Goal: Task Accomplishment & Management: Complete application form

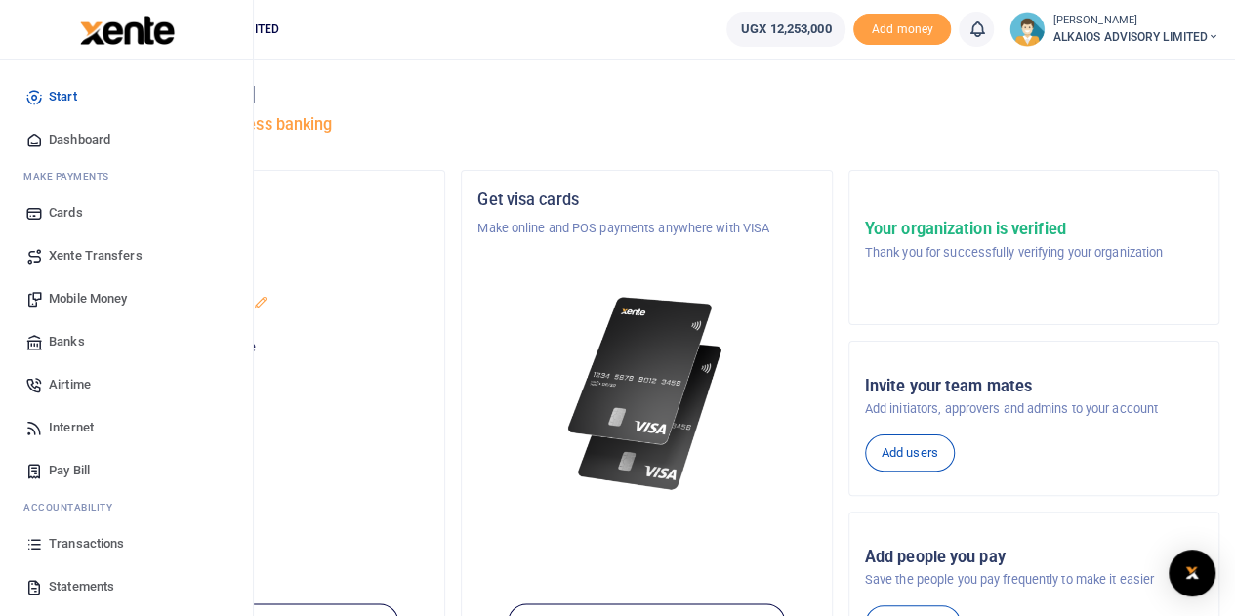
click at [78, 543] on span "Transactions" at bounding box center [86, 544] width 75 height 20
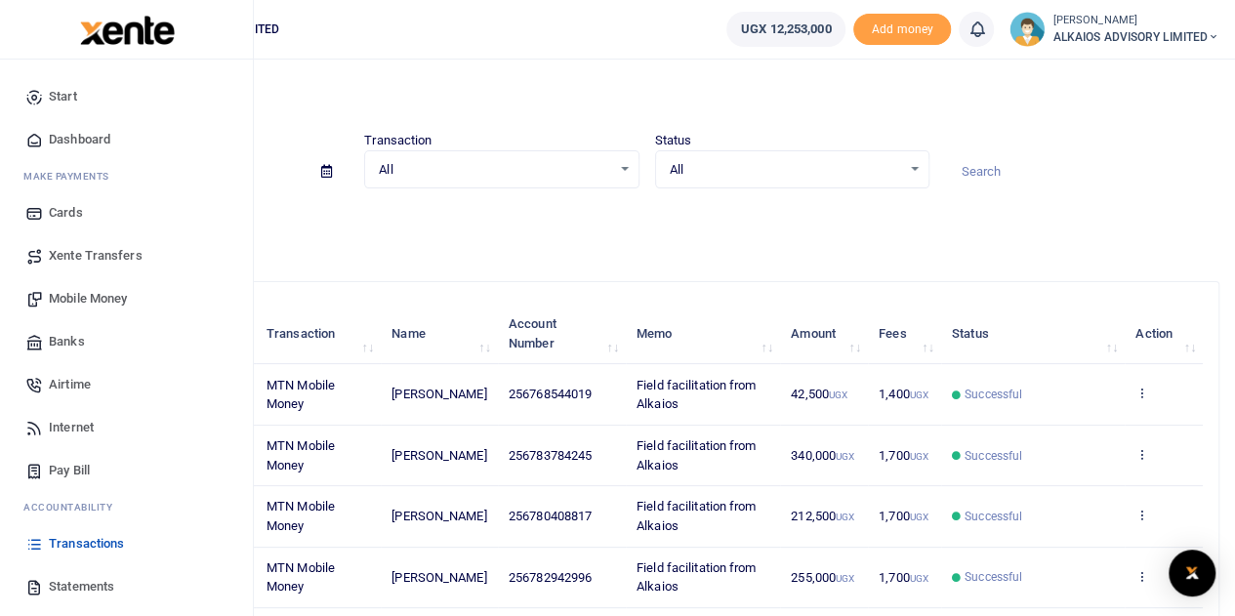
click at [74, 343] on span "Banks" at bounding box center [67, 342] width 36 height 20
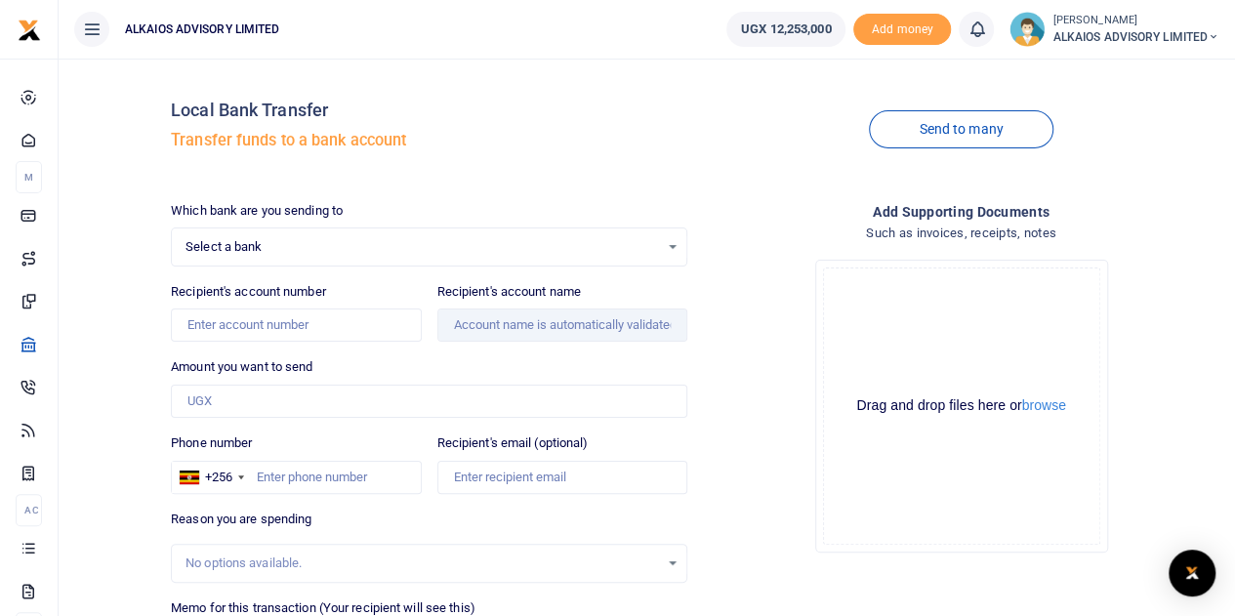
click at [464, 246] on span "Select a bank" at bounding box center [423, 247] width 474 height 20
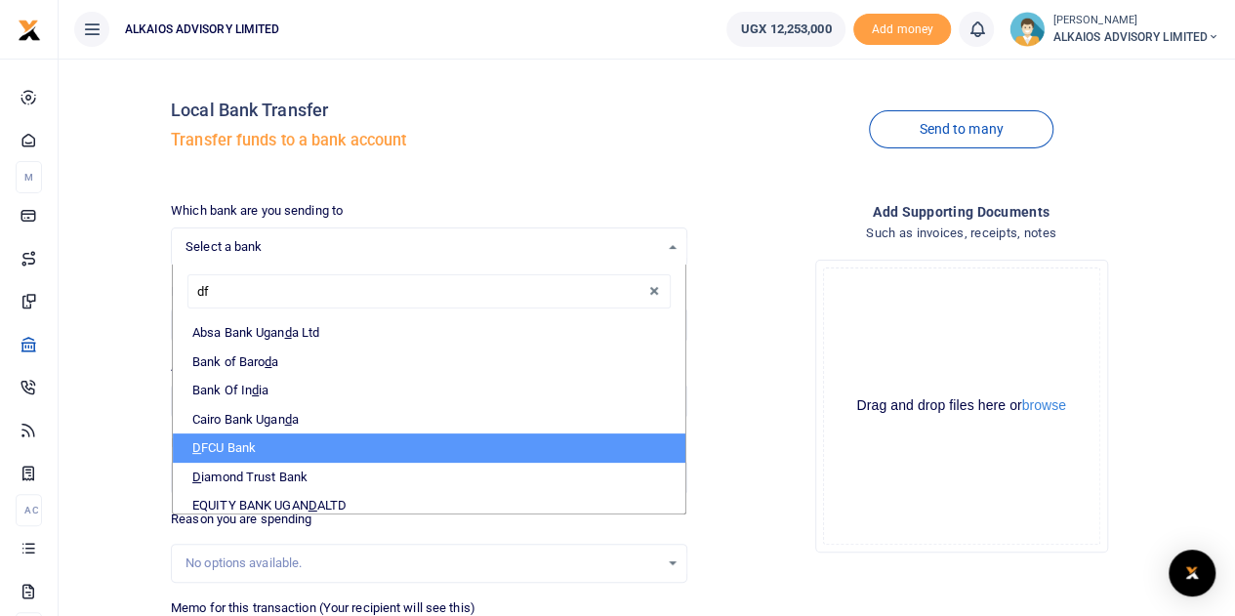
type input "dfc"
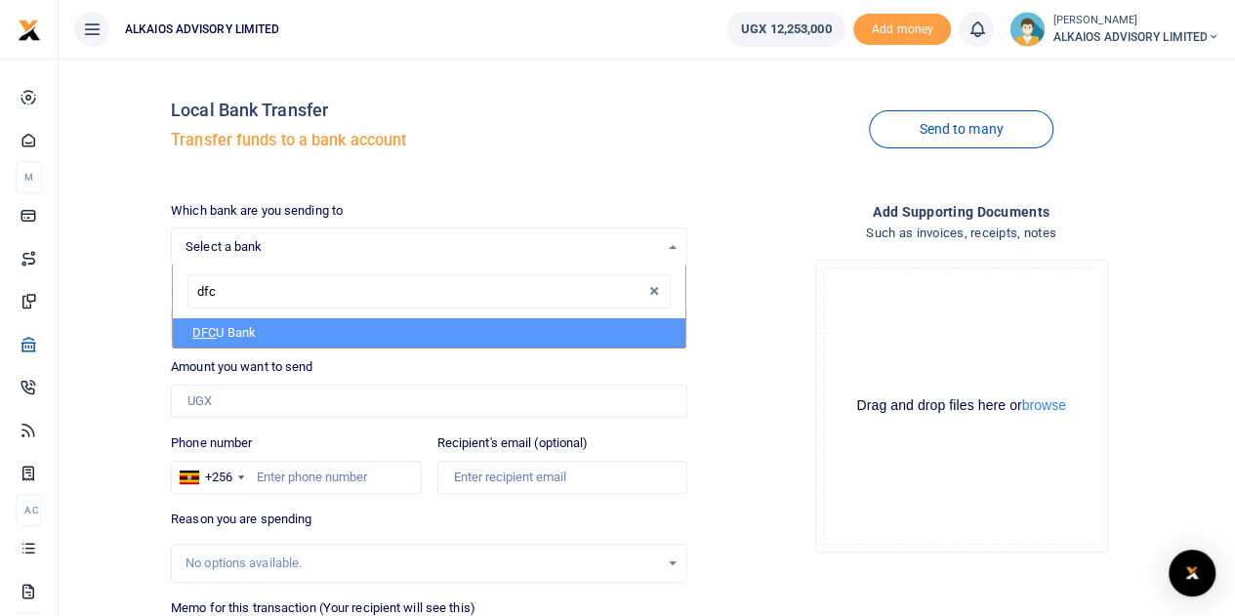
click at [320, 331] on li "DFC U Bank" at bounding box center [429, 332] width 513 height 29
select select "DFCU"
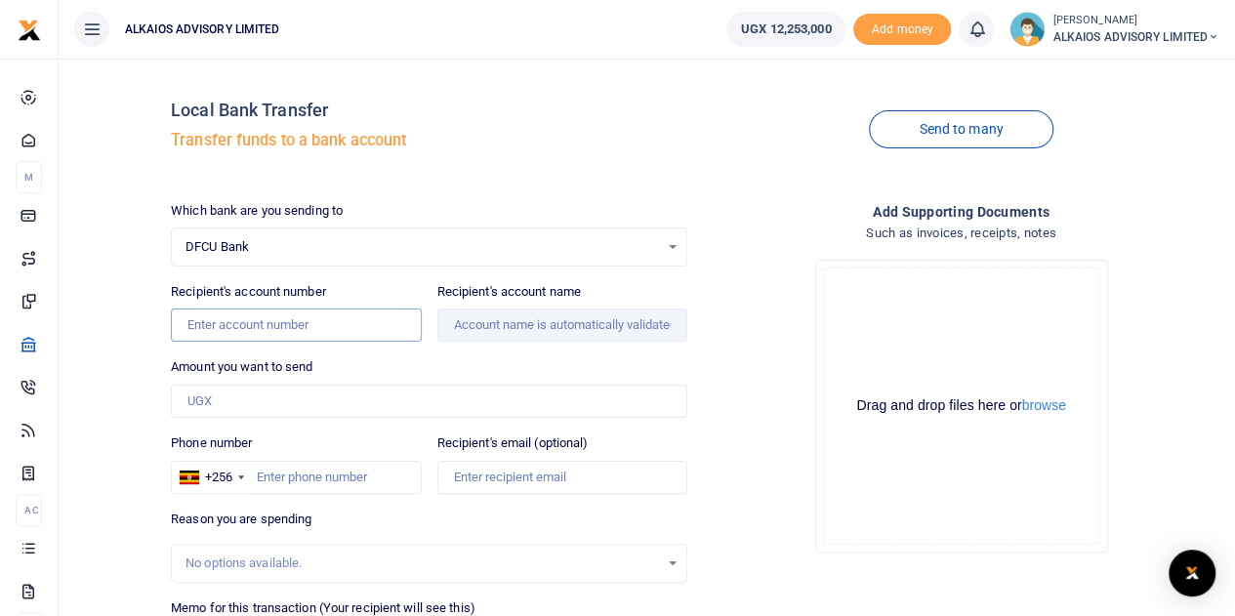
click at [309, 328] on input "Recipient's account number" at bounding box center [296, 325] width 250 height 33
click at [282, 390] on input "Amount you want to send" at bounding box center [429, 401] width 517 height 33
click at [189, 325] on input "01353659486726" at bounding box center [296, 325] width 250 height 33
click at [221, 325] on input "01353659486726" at bounding box center [296, 325] width 250 height 33
click at [228, 325] on input "01353659486726" at bounding box center [296, 325] width 250 height 33
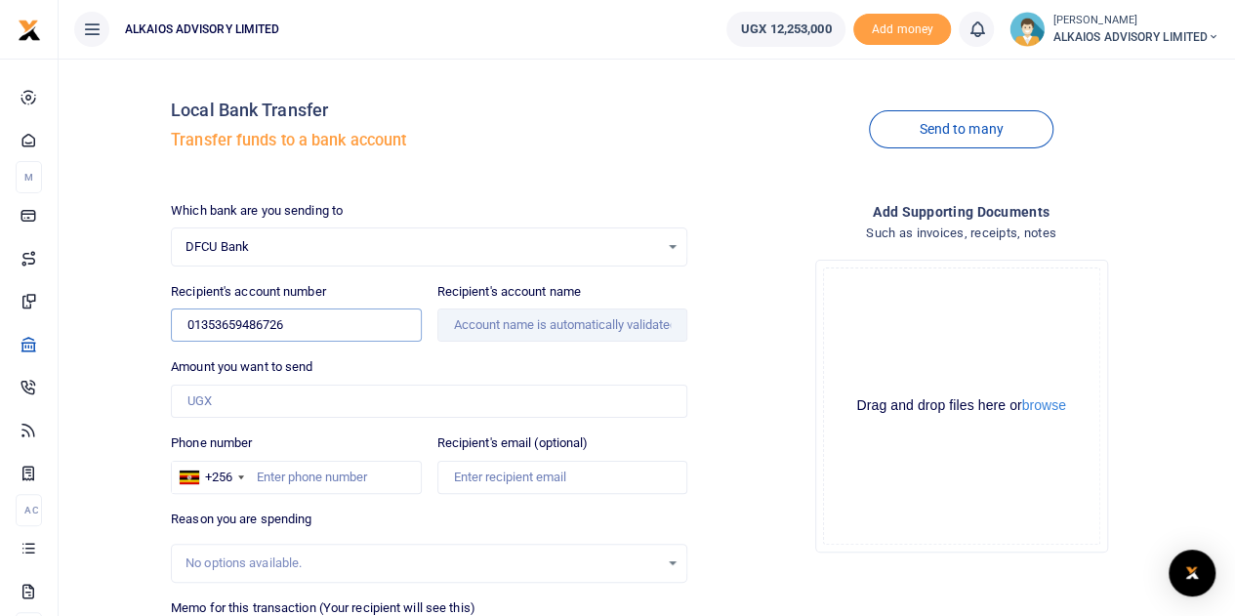
click at [242, 325] on input "01353659486726" at bounding box center [296, 325] width 250 height 33
click at [266, 325] on input "01353659486726" at bounding box center [296, 325] width 250 height 33
click at [275, 317] on input "01353659486726" at bounding box center [296, 325] width 250 height 33
type input "01353659486276"
click at [273, 397] on input "Amount you want to send" at bounding box center [429, 401] width 517 height 33
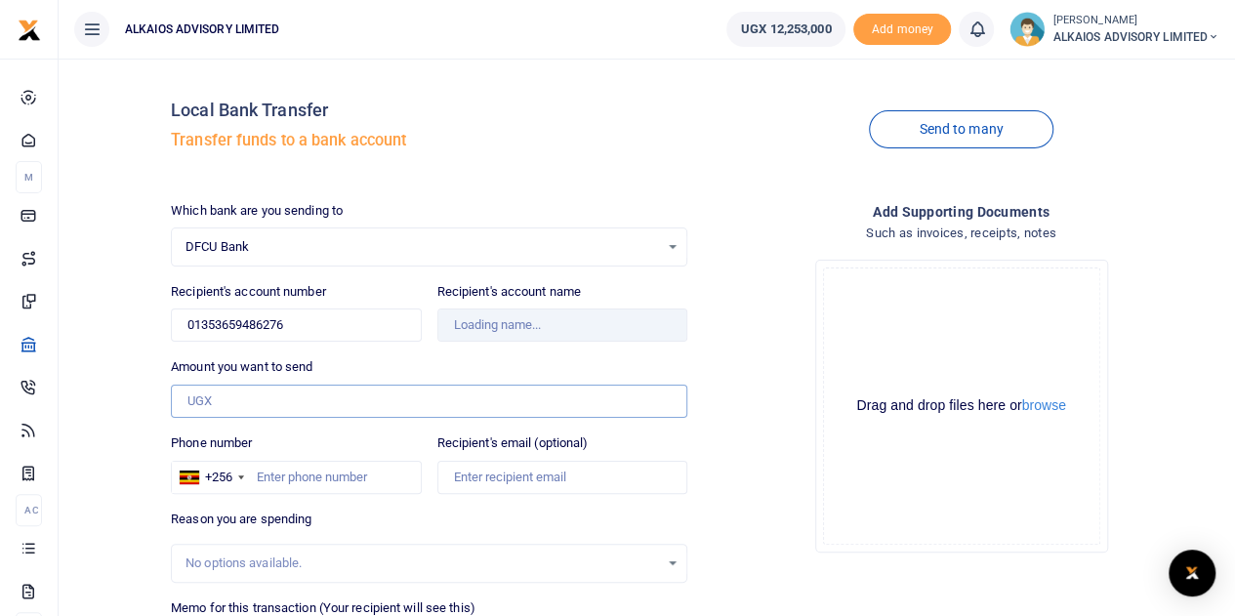
type input "Nickings Technologies Ltd"
type input "5,640,000"
click at [318, 540] on div "Reason you are spending No options available." at bounding box center [429, 546] width 517 height 73
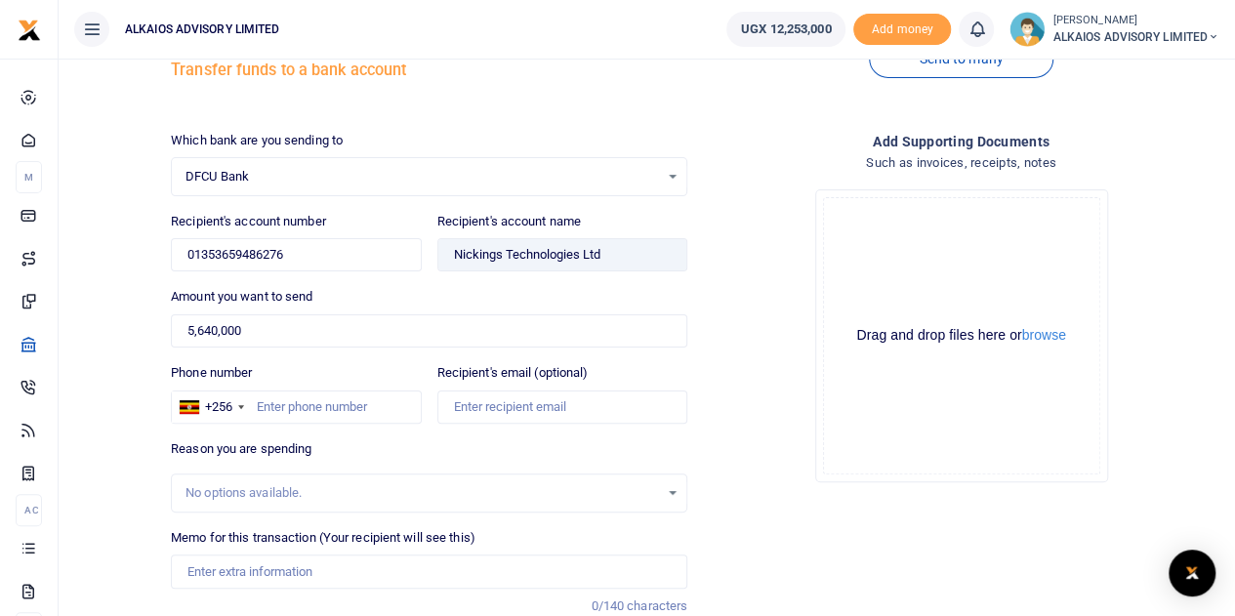
scroll to position [72, 0]
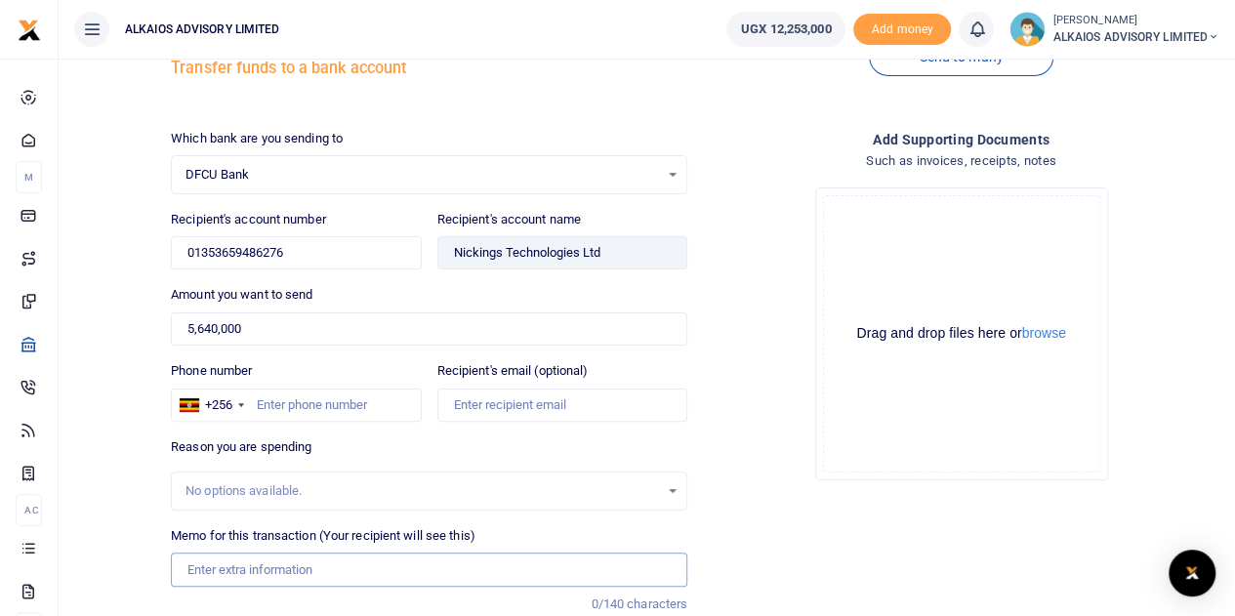
click at [286, 565] on input "Memo for this transaction (Your recipient will see this)" at bounding box center [429, 569] width 517 height 33
click at [189, 562] on input "Payment for 2 Laptops" at bounding box center [429, 569] width 517 height 33
click at [387, 561] on input "Alkaios Payment for 2 Laptops" at bounding box center [429, 569] width 517 height 33
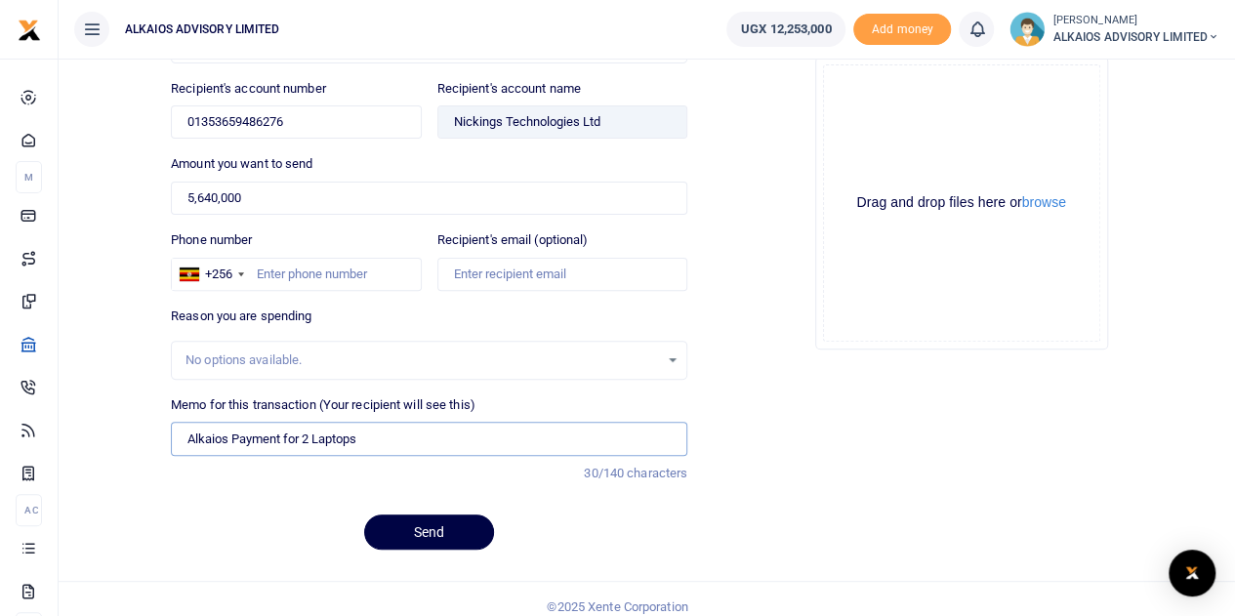
scroll to position [214, 0]
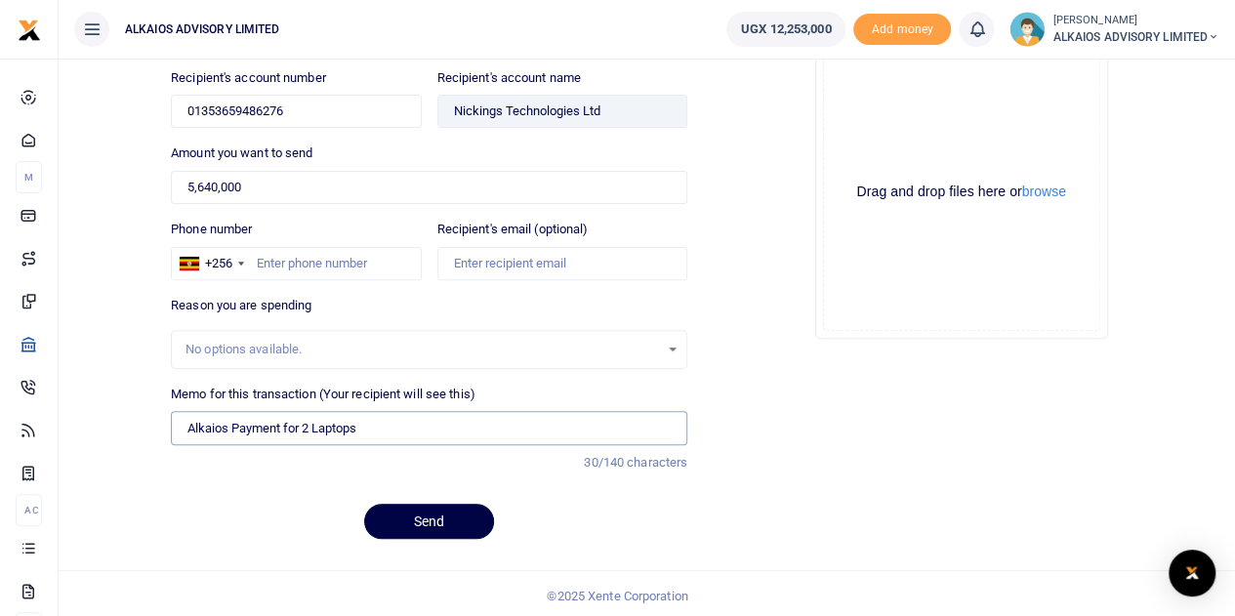
type input "Alkaios Payment for 2 Laptops"
click at [296, 267] on input "Phone number" at bounding box center [296, 263] width 250 height 33
type input "700137101"
click at [377, 418] on input "Alkaios Payment for 2 Laptops" at bounding box center [429, 427] width 517 height 33
click at [477, 261] on input "Recipient's email (optional)" at bounding box center [562, 263] width 250 height 33
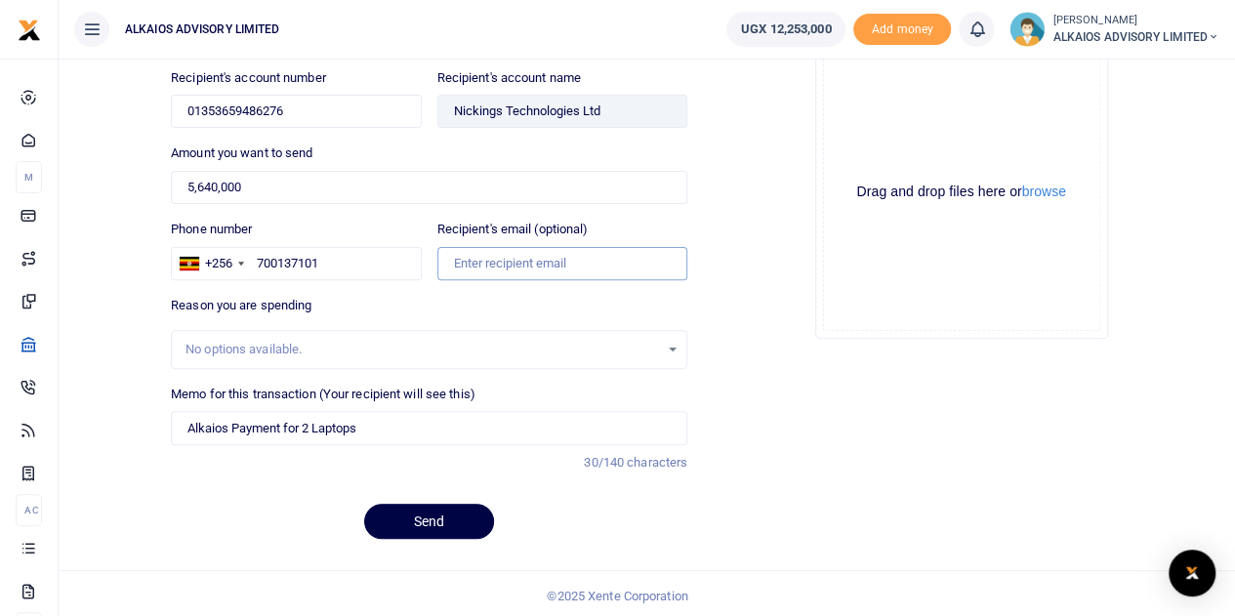
paste input "nicholasmugisha36@gmail.com"
type input "nicholasmugisha36@gmail.com"
click at [453, 514] on button "Send" at bounding box center [429, 521] width 130 height 35
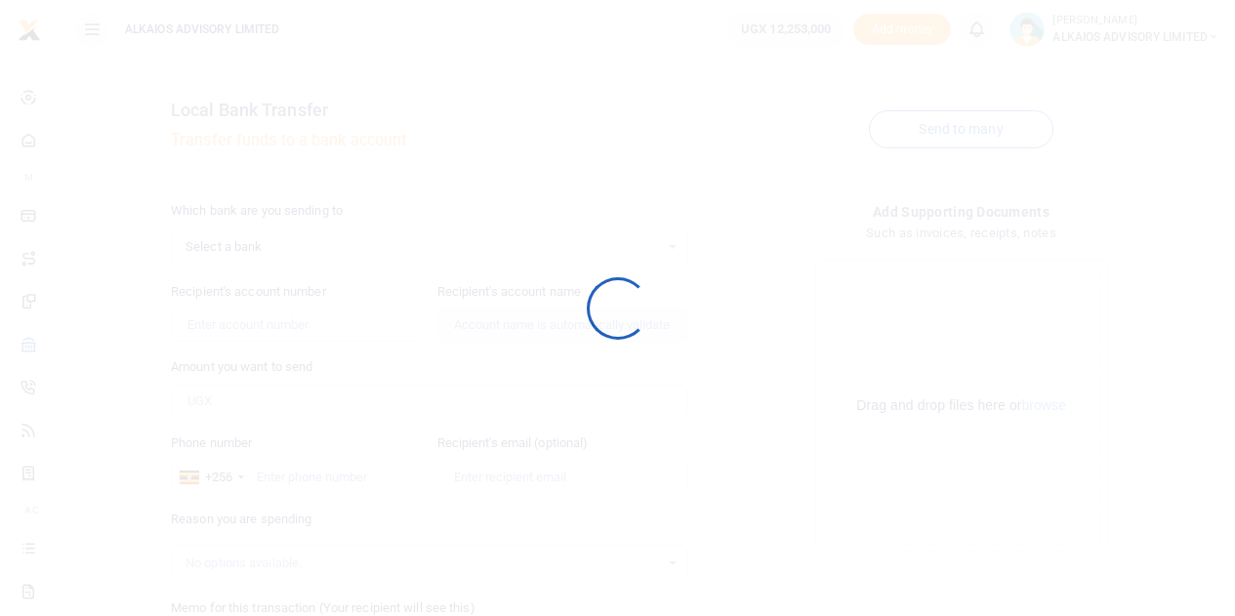
scroll to position [213, 0]
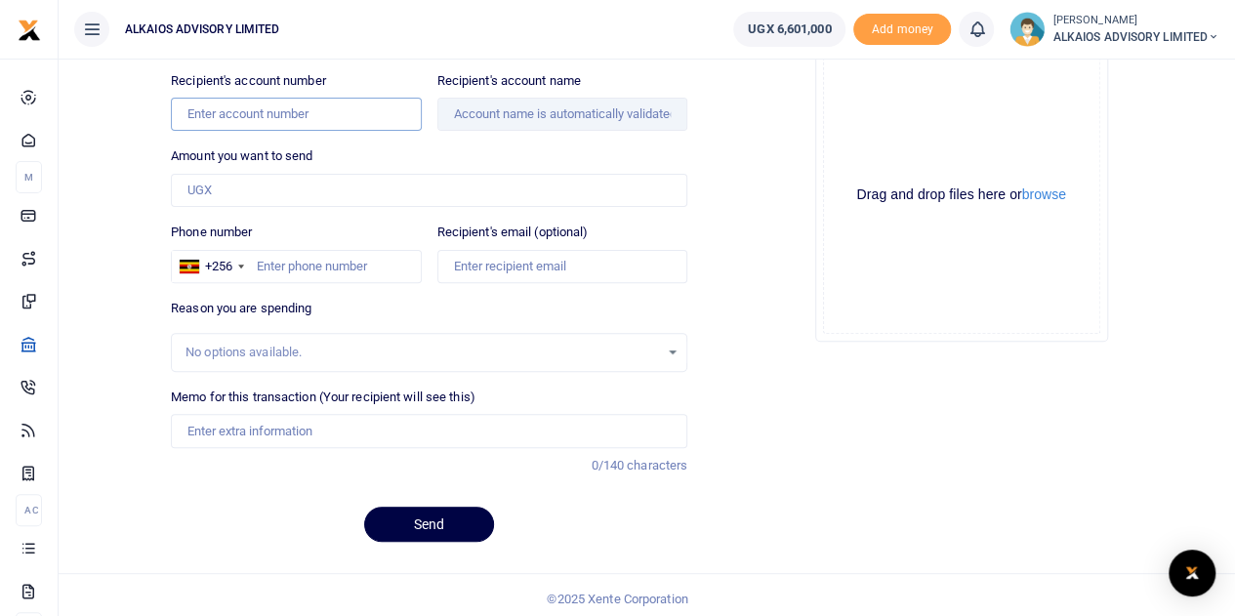
click at [289, 122] on input "Recipient's account number" at bounding box center [296, 114] width 250 height 33
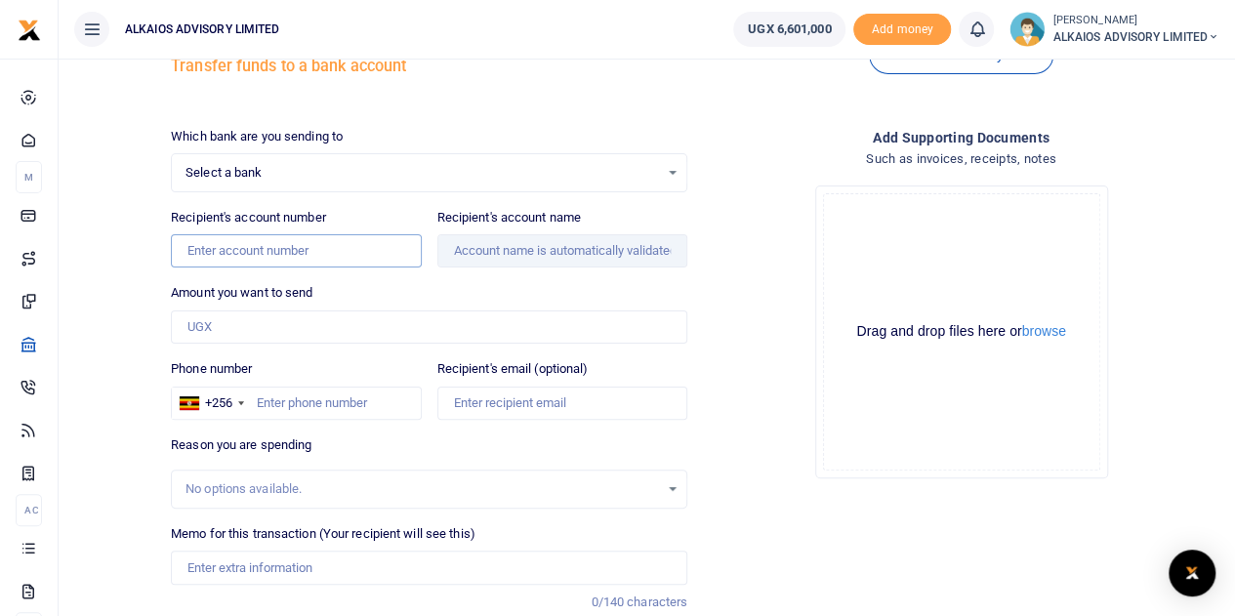
scroll to position [71, 0]
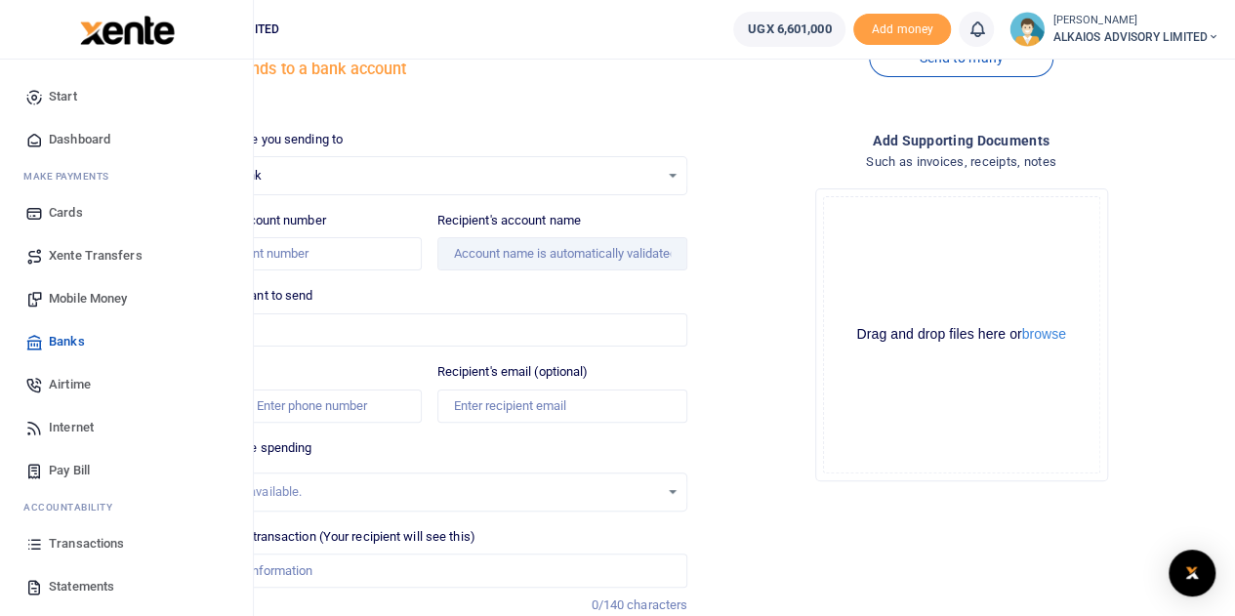
click at [80, 540] on span "Transactions" at bounding box center [86, 544] width 75 height 20
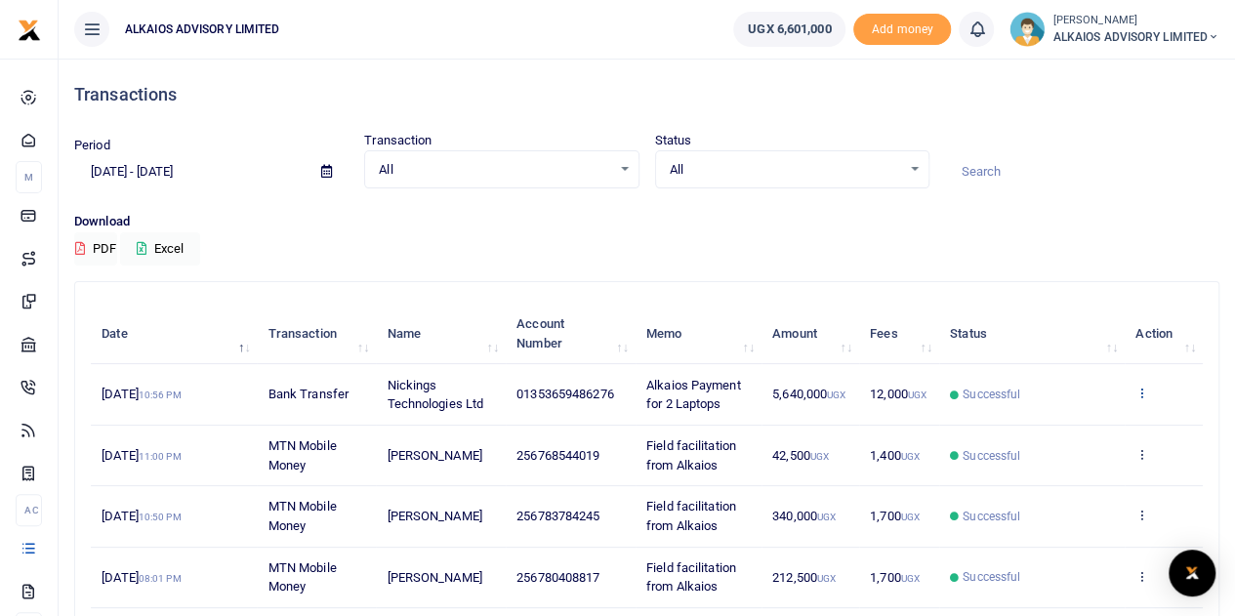
click at [1144, 390] on icon at bounding box center [1142, 393] width 13 height 14
click at [1079, 423] on link "View details" at bounding box center [1071, 426] width 154 height 27
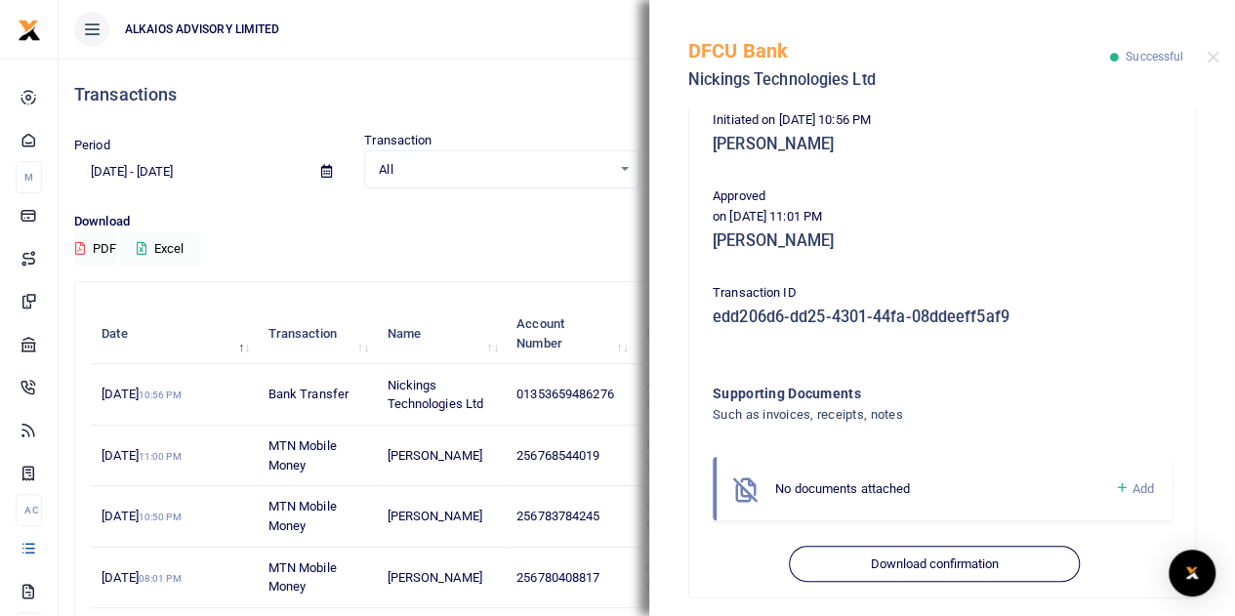
scroll to position [421, 0]
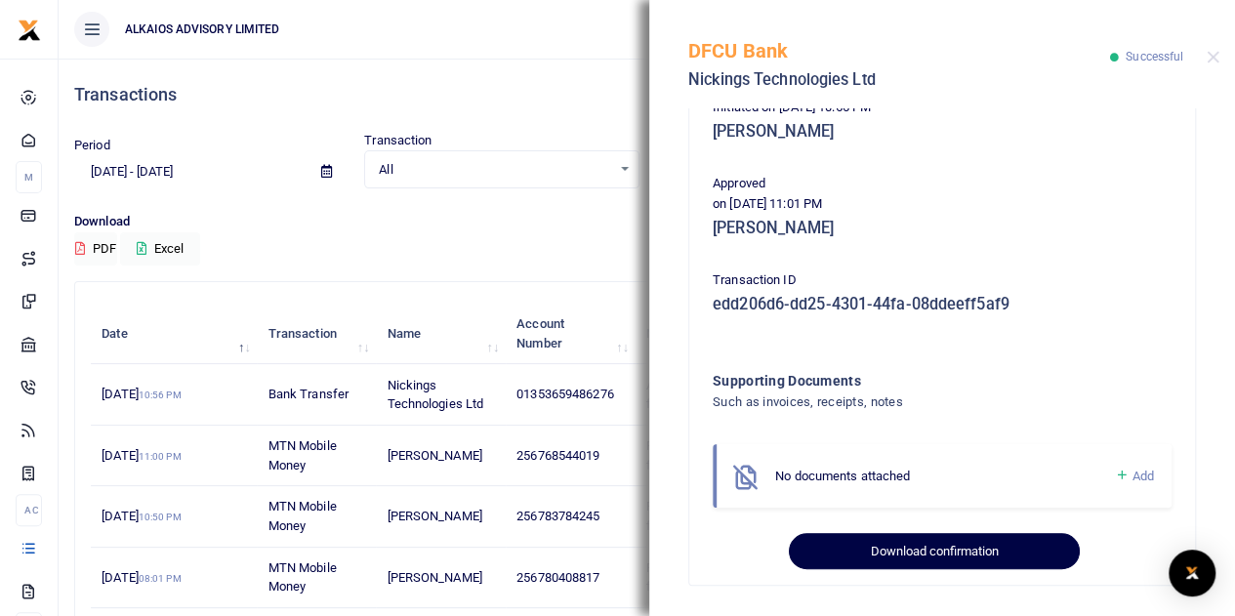
click at [914, 552] on button "Download confirmation" at bounding box center [934, 551] width 290 height 37
